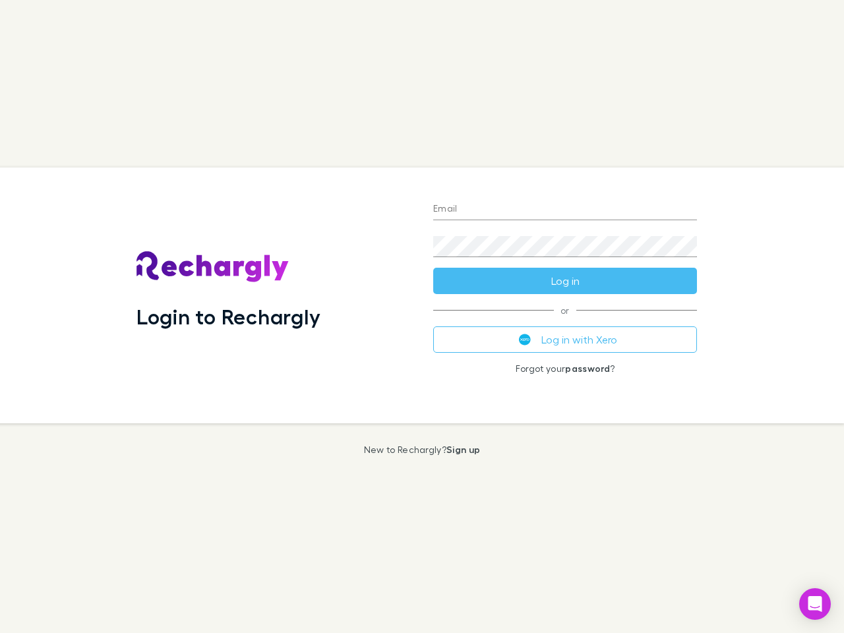
click at [422, 317] on div "Login to Rechargly" at bounding box center [274, 295] width 297 height 256
click at [565, 210] on input "Email" at bounding box center [565, 209] width 264 height 21
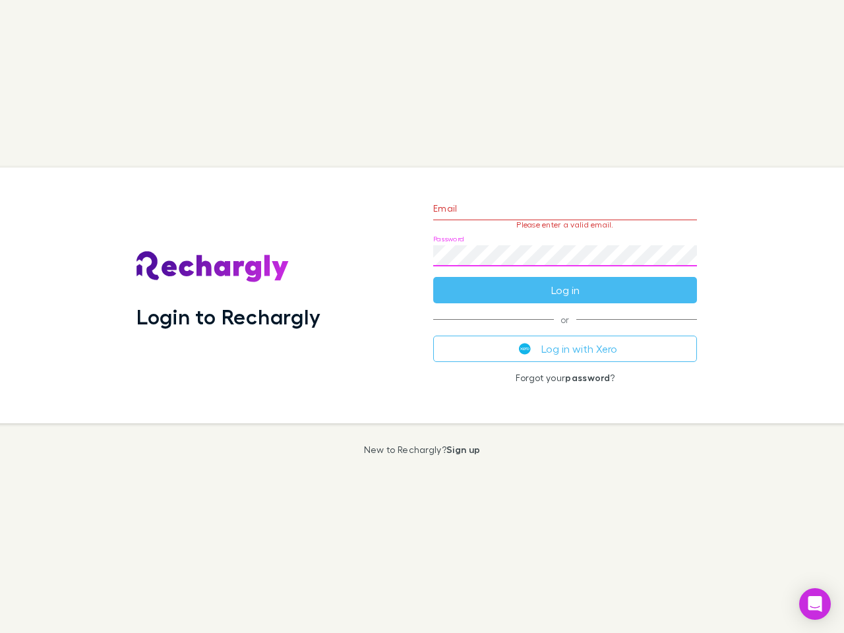
click at [565, 281] on form "Email Please enter a valid email. Password Log in" at bounding box center [565, 246] width 264 height 115
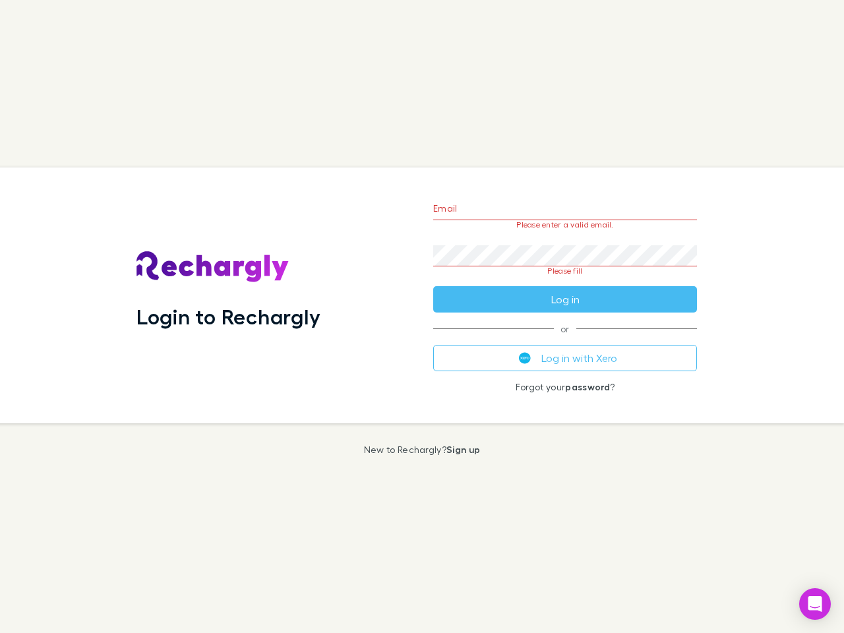
click at [565, 340] on div "Email Please enter a valid email. Password Please fill Log in or Log in with Xe…" at bounding box center [565, 295] width 285 height 256
click at [815, 604] on icon "Open Intercom Messenger" at bounding box center [815, 604] width 14 height 16
